Goal: Find specific page/section: Find specific page/section

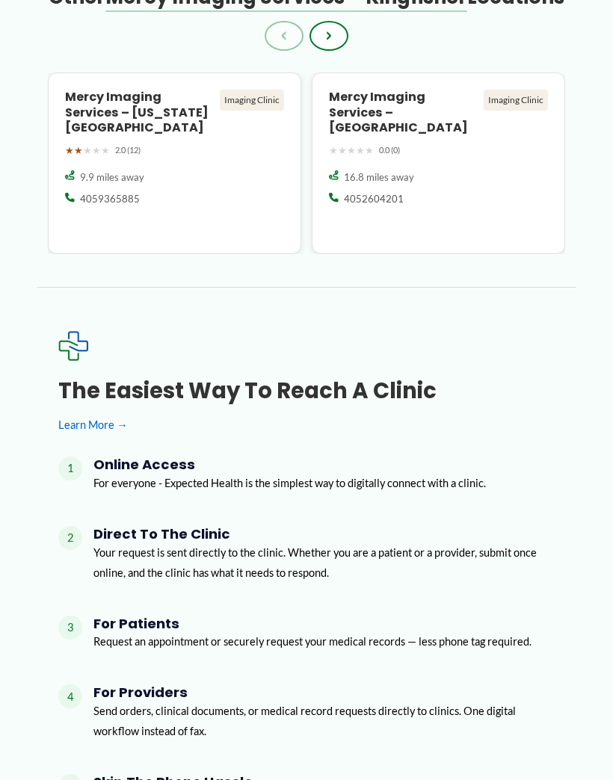
scroll to position [1991, 0]
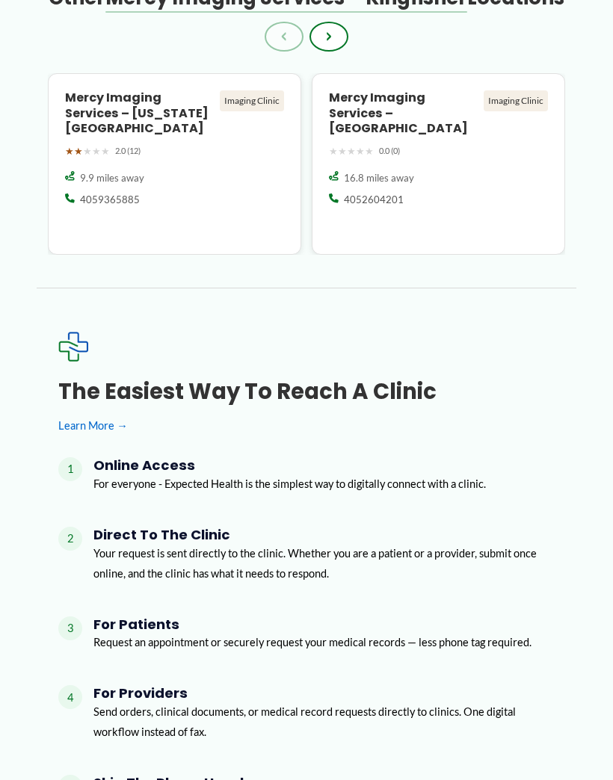
click at [102, 403] on div "The Easiest Way to Reach a Clinic Learn More → 1 Online Access For everyone - E…" at bounding box center [305, 587] width 495 height 511
click at [120, 415] on link "Learn More →" at bounding box center [305, 425] width 495 height 20
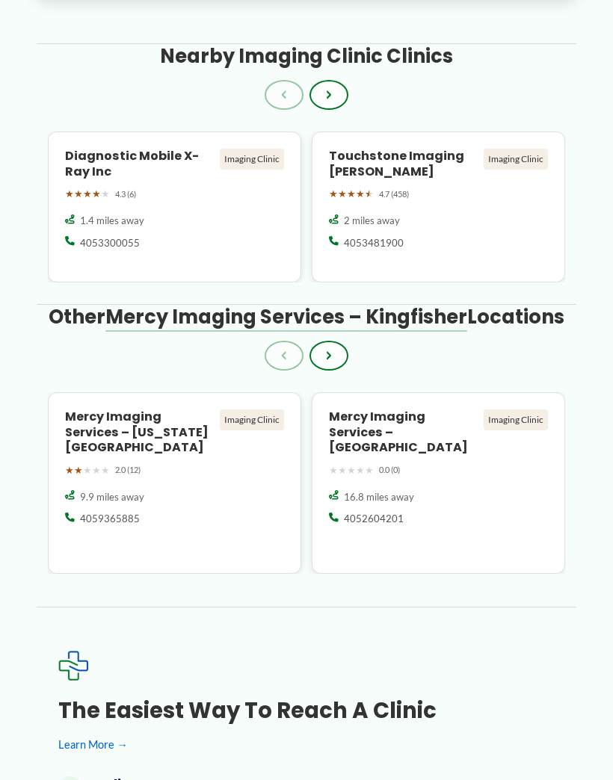
scroll to position [1664, 0]
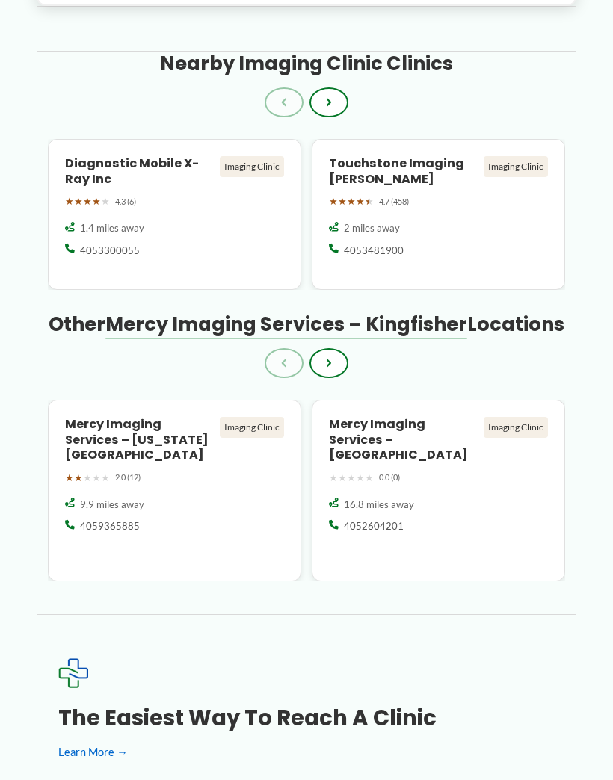
click at [404, 200] on span "4.7 (458)" at bounding box center [394, 201] width 30 height 15
